Goal: Task Accomplishment & Management: Manage account settings

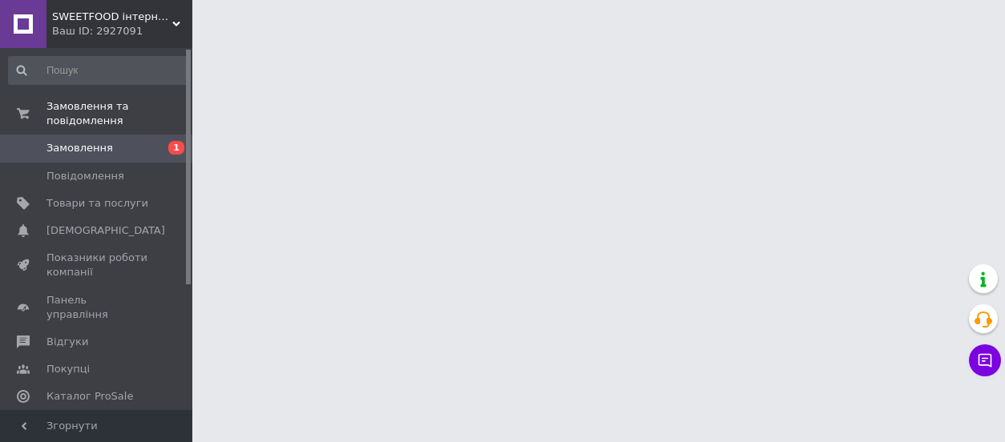
click at [71, 141] on span "Замовлення" at bounding box center [79, 148] width 66 height 14
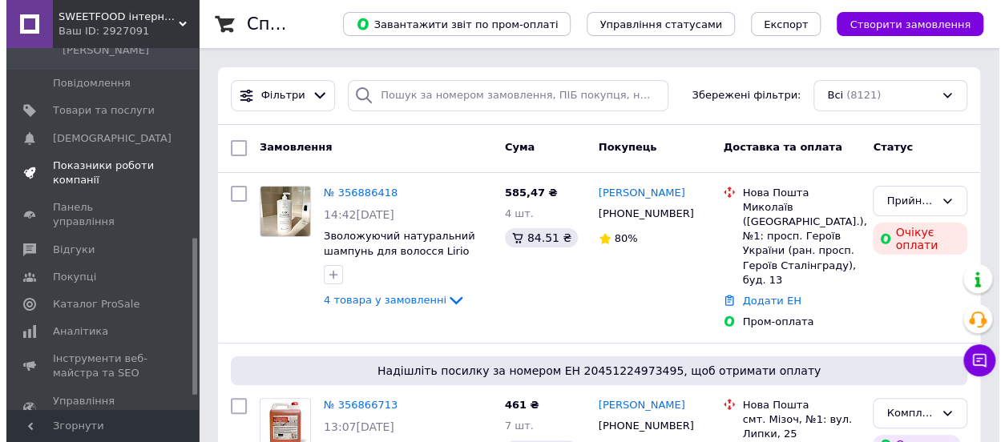
scroll to position [471, 0]
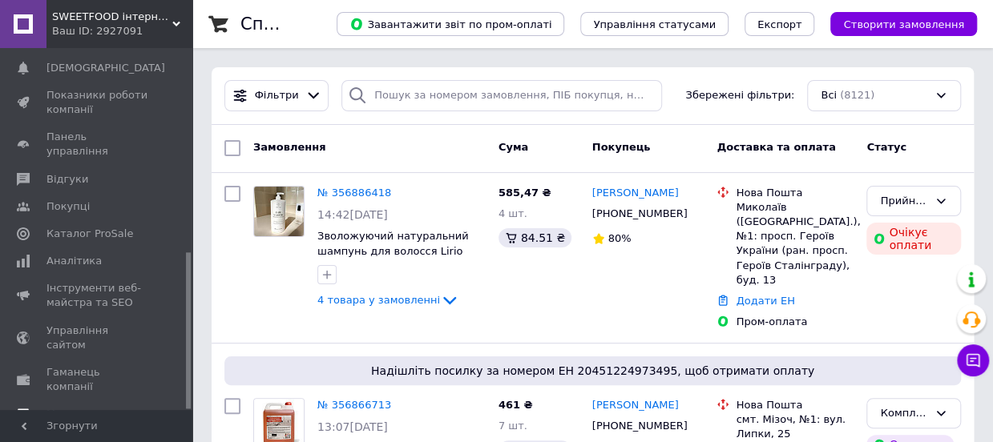
click at [63, 407] on span "Маркет" at bounding box center [66, 414] width 41 height 14
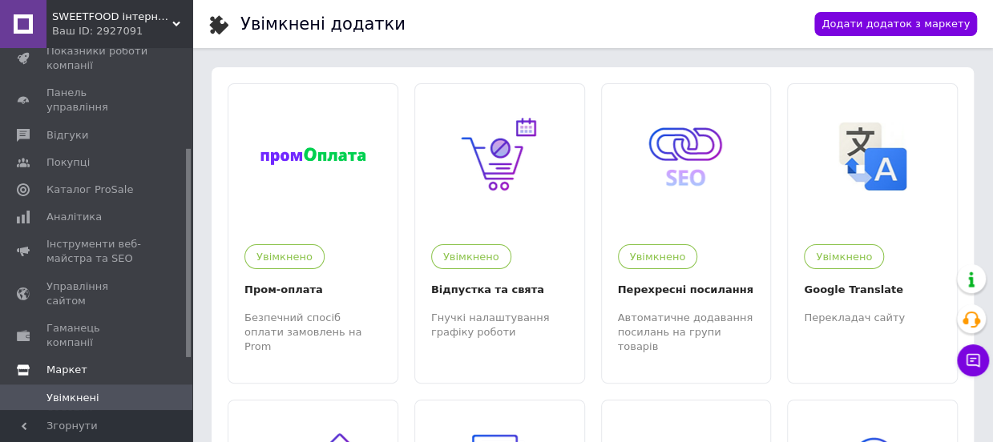
scroll to position [232, 0]
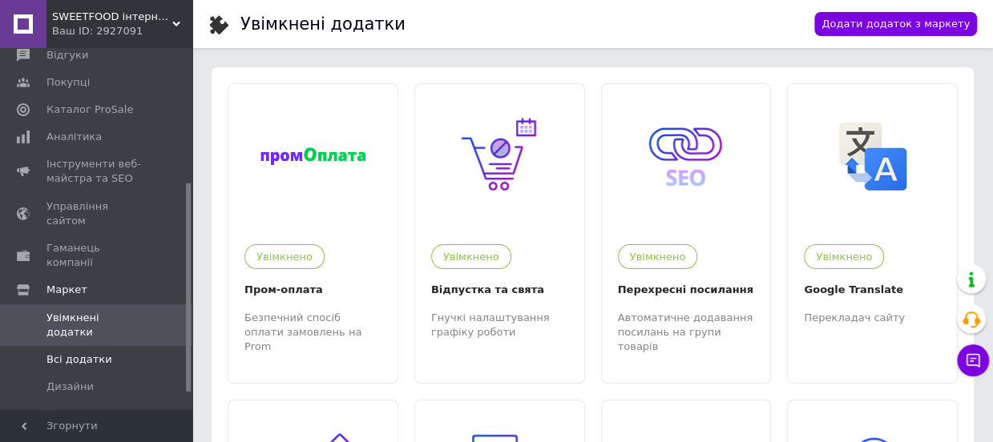
click at [79, 353] on span "Всі додатки" at bounding box center [79, 360] width 66 height 14
click at [101, 311] on span "Увімкнені додатки" at bounding box center [97, 325] width 102 height 29
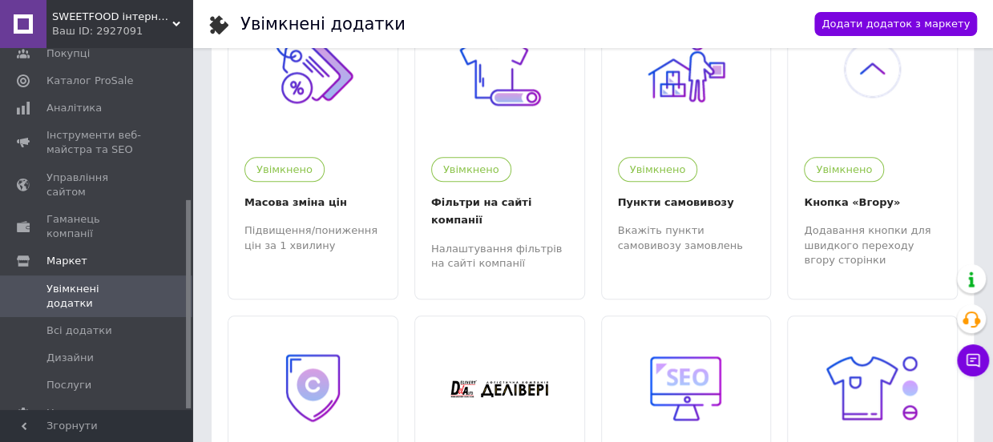
scroll to position [721, 0]
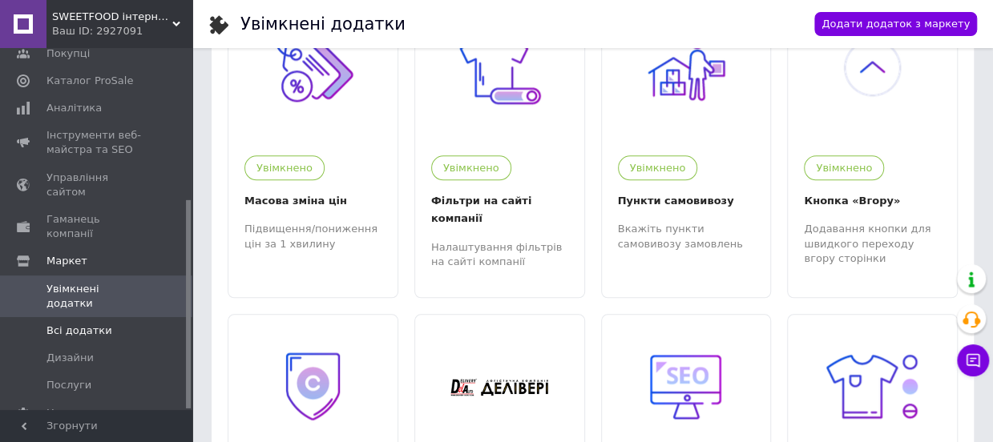
click at [80, 324] on span "Всі додатки" at bounding box center [79, 331] width 66 height 14
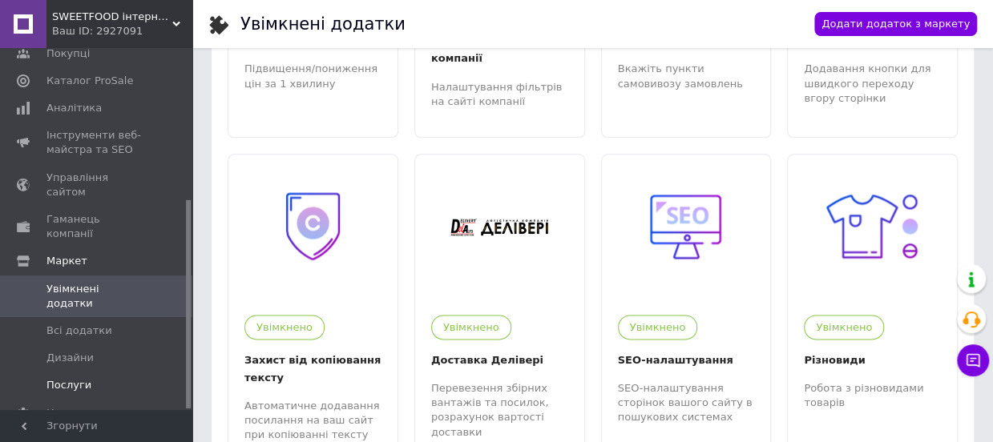
scroll to position [1042, 0]
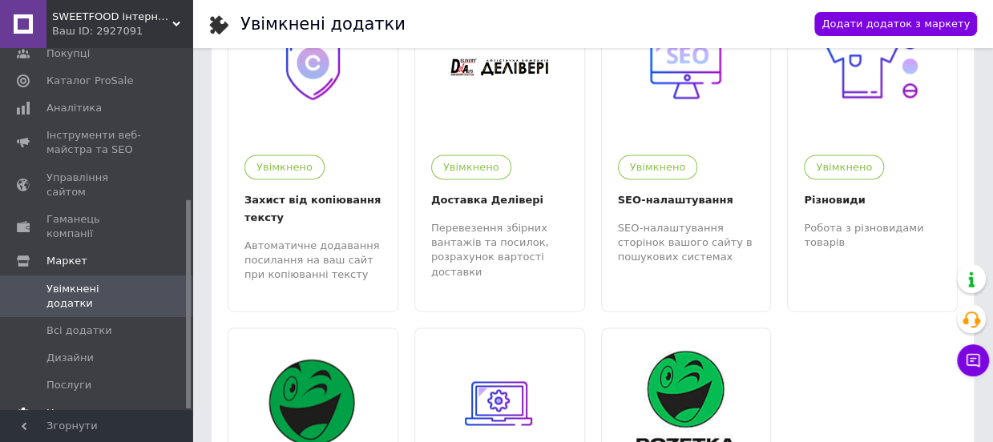
click at [87, 406] on span "Налаштування" at bounding box center [87, 413] width 82 height 14
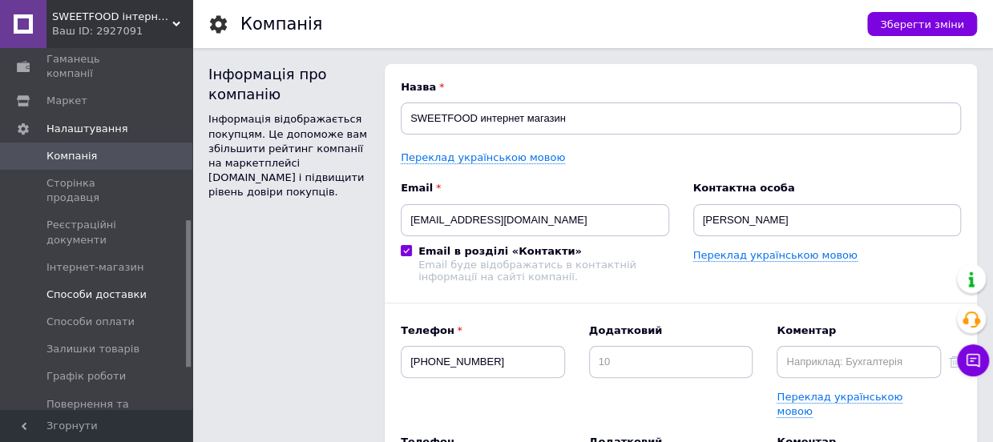
click at [115, 288] on span "Способи доставки" at bounding box center [96, 295] width 100 height 14
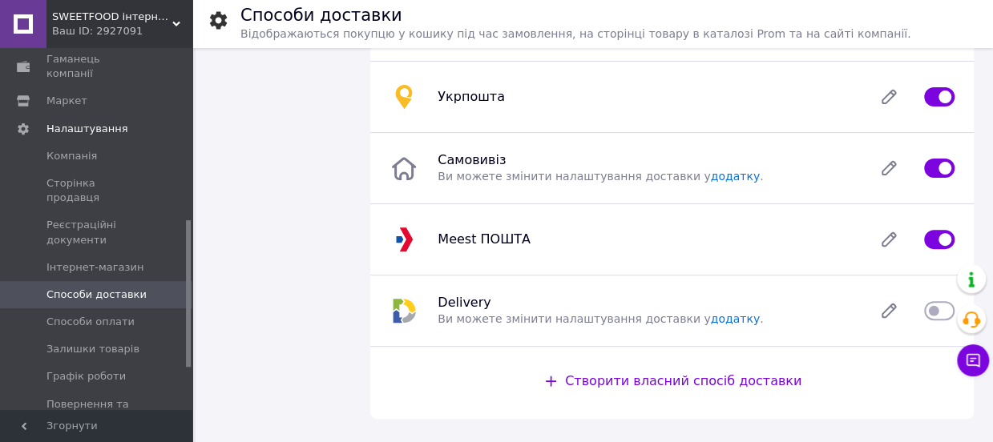
scroll to position [160, 0]
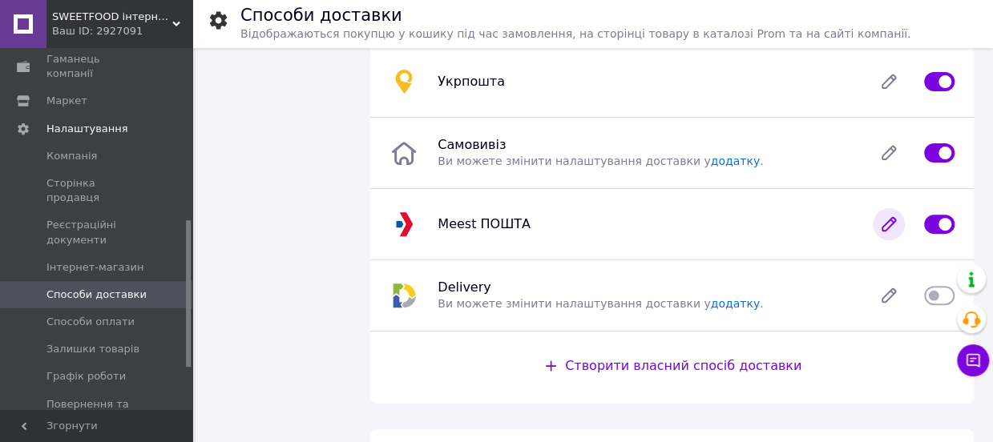
click at [889, 221] on icon at bounding box center [888, 224] width 13 height 13
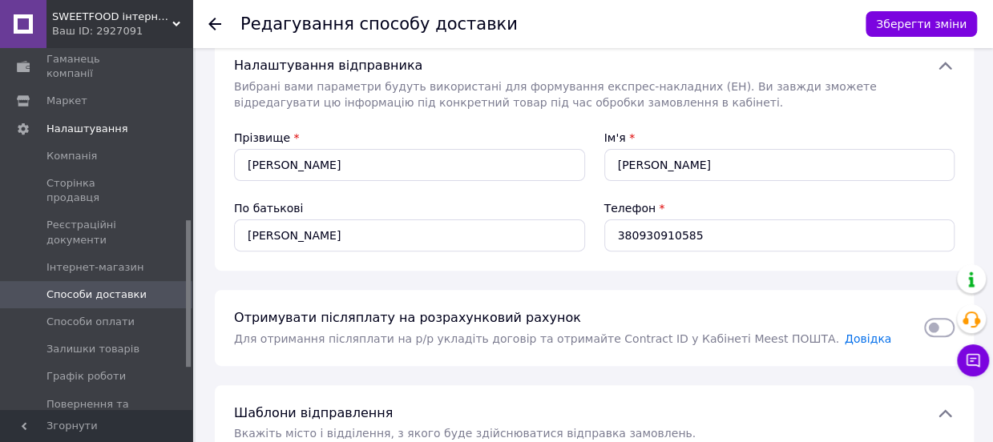
scroll to position [240, 0]
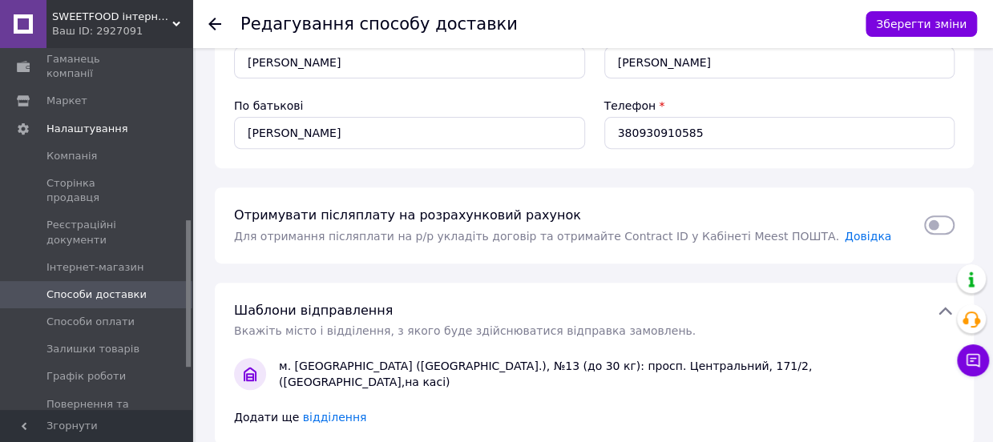
click at [947, 217] on input "checkbox" at bounding box center [939, 225] width 30 height 16
checkbox input "true"
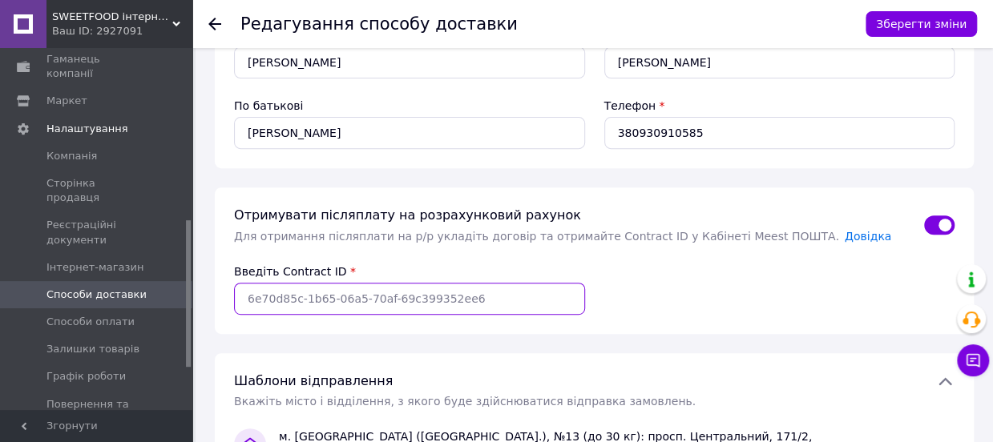
click at [498, 283] on input "Введіть Contract ID" at bounding box center [409, 299] width 351 height 32
paste input "f4249b48-72ab-11f0-80c9-000c2961d091"
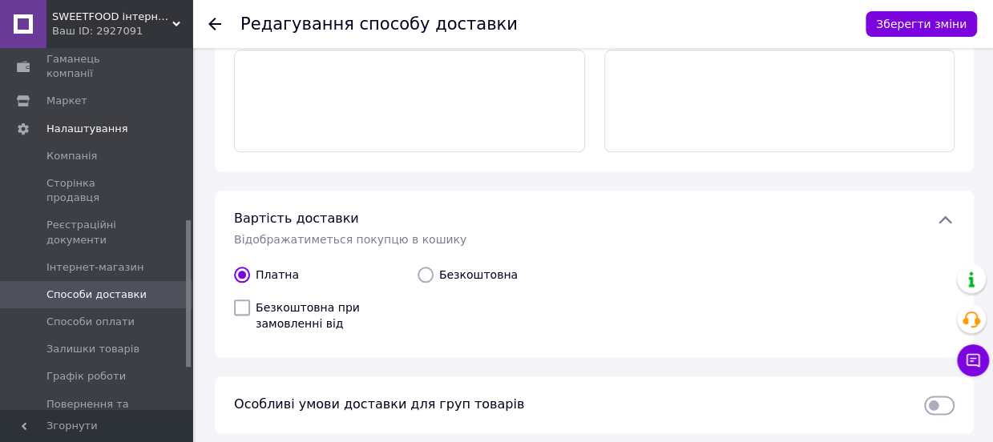
scroll to position [843, 0]
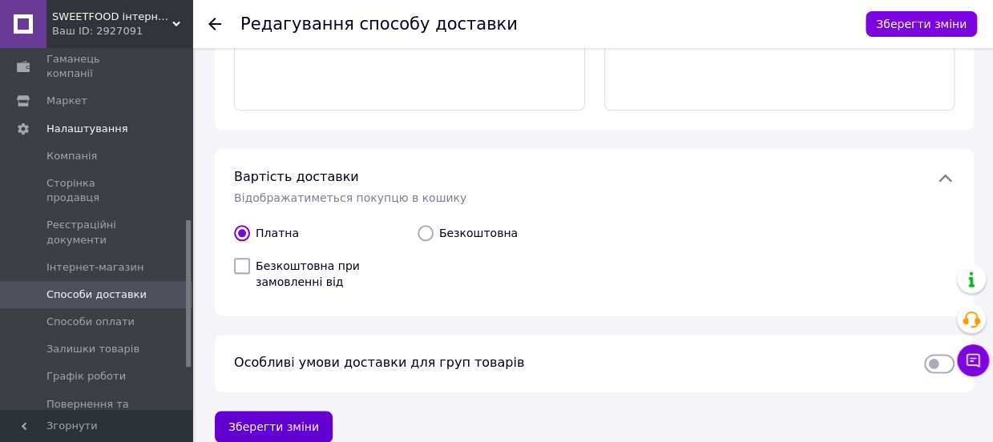
type input "f4249b48-72ab-11f0-80c9-000c2961d091"
click at [293, 414] on button "Зберегти зміни" at bounding box center [274, 427] width 118 height 32
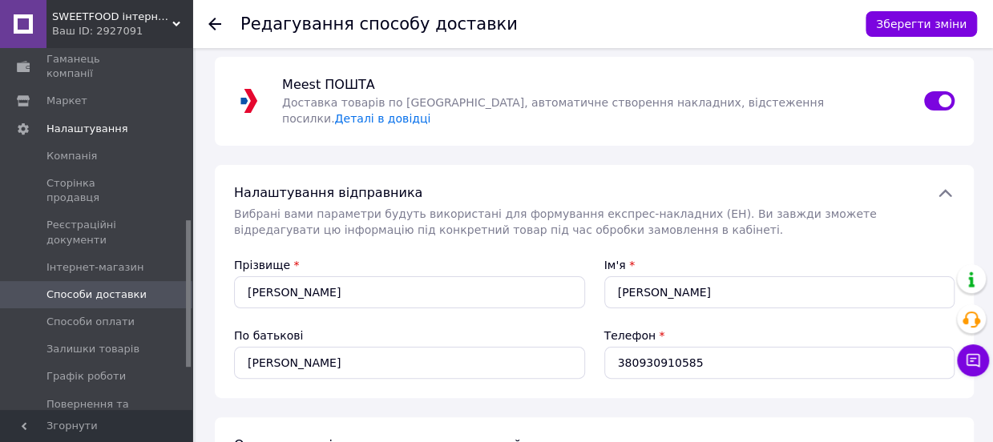
scroll to position [0, 0]
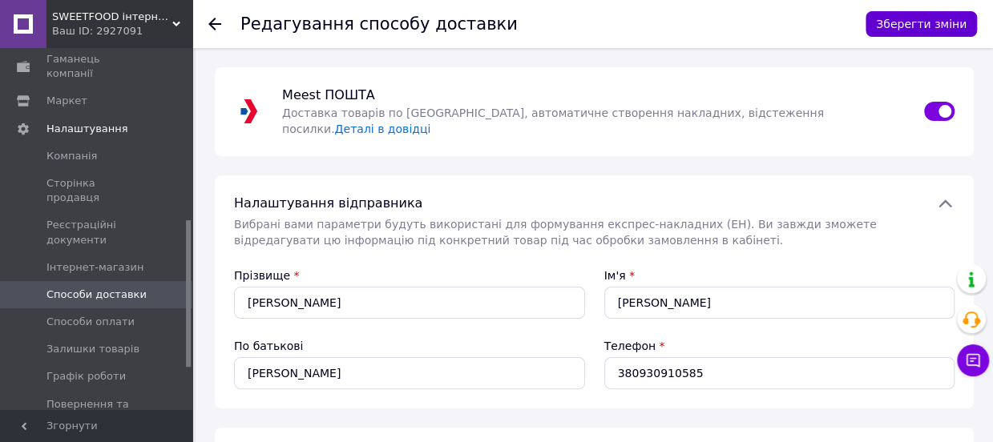
click at [950, 22] on button "Зберегти зміни" at bounding box center [920, 24] width 111 height 26
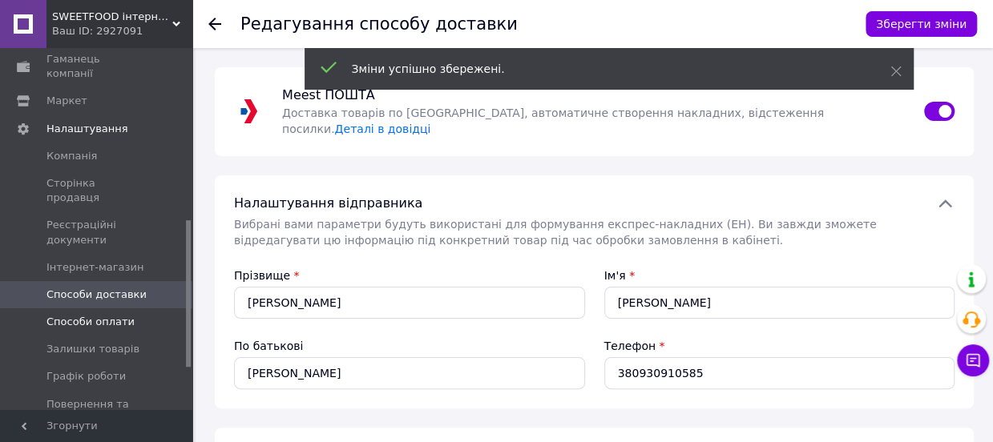
click at [72, 315] on span "Способи оплати" at bounding box center [90, 322] width 88 height 14
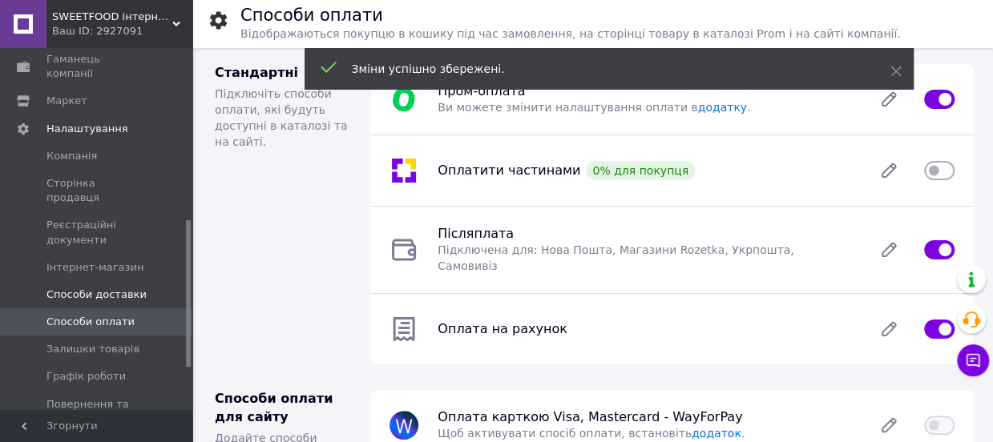
click at [83, 288] on span "Способи доставки" at bounding box center [96, 295] width 100 height 14
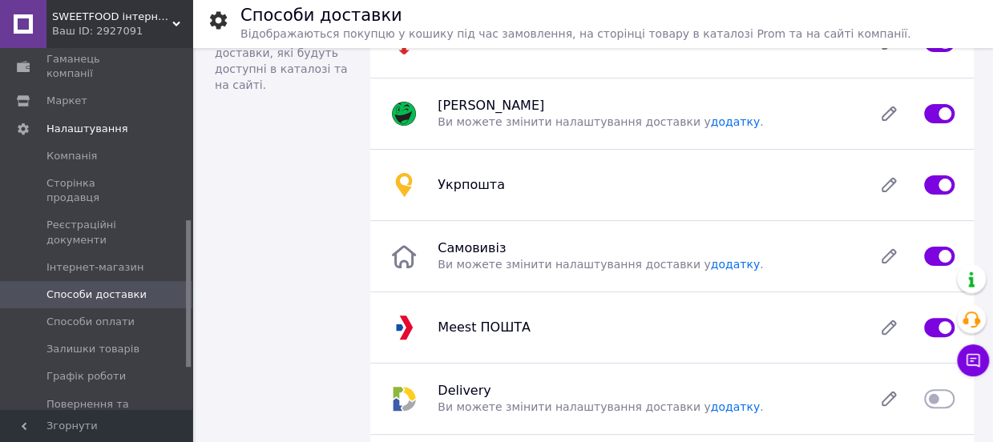
scroll to position [80, 0]
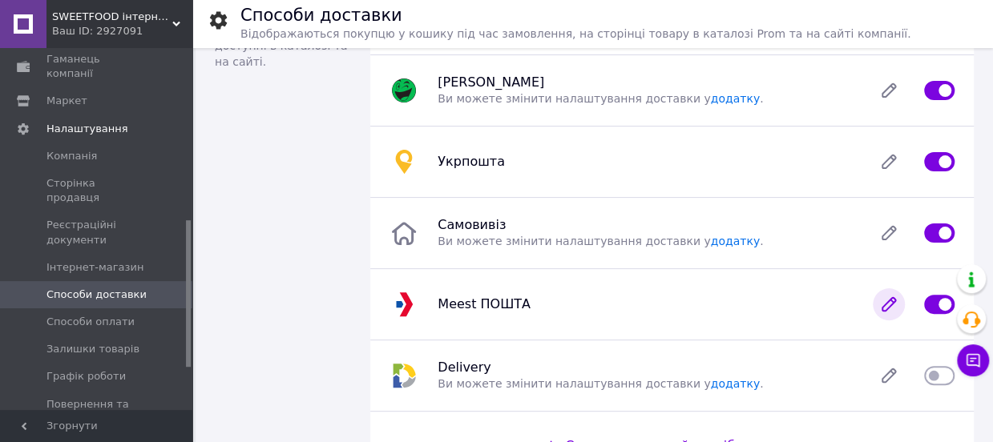
click at [888, 308] on icon at bounding box center [888, 304] width 32 height 32
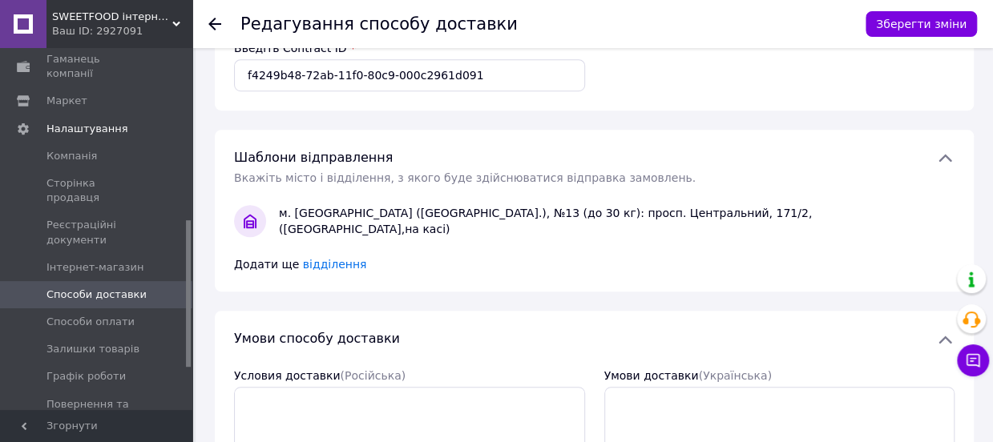
scroll to position [442, 0]
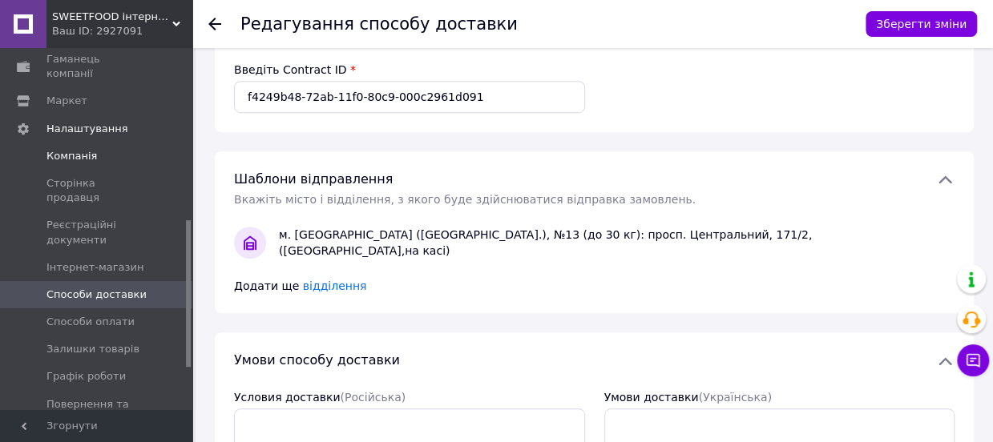
click at [81, 149] on span "Компанія" at bounding box center [71, 156] width 50 height 14
